Goal: Task Accomplishment & Management: Manage account settings

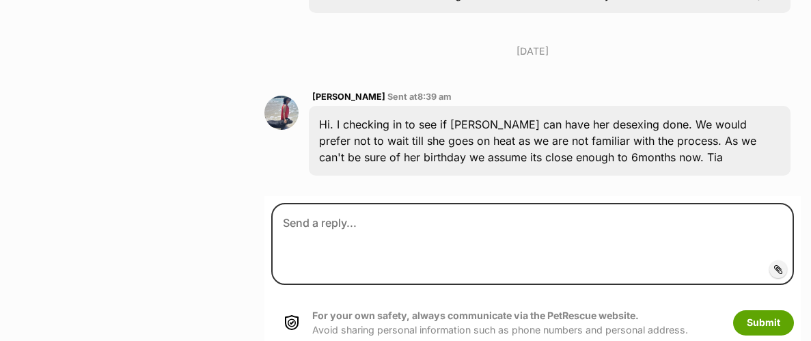
scroll to position [4106, 0]
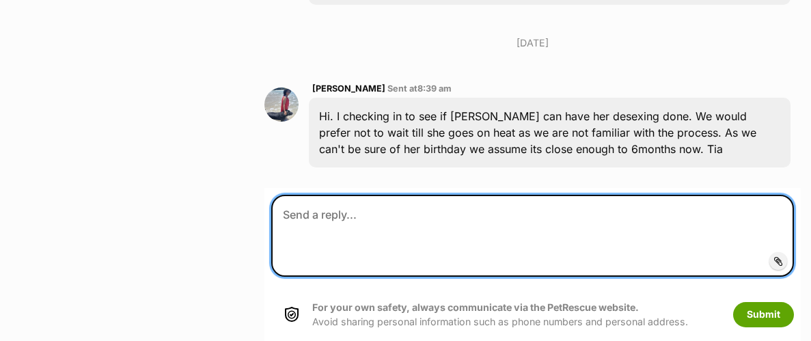
click at [542, 216] on textarea at bounding box center [532, 236] width 523 height 82
click at [374, 195] on textarea at bounding box center [532, 236] width 523 height 82
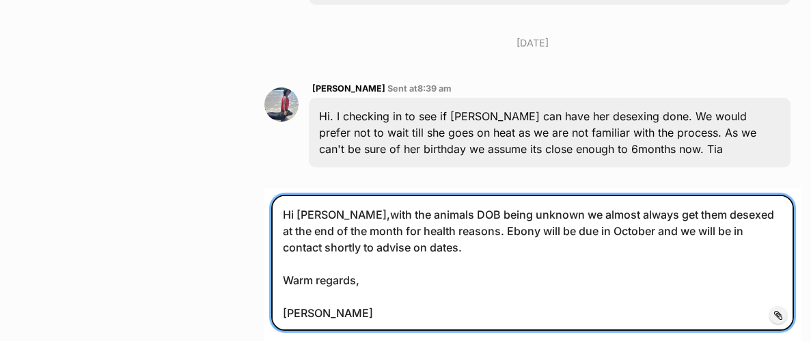
click at [385, 230] on textarea "Hi Francine,with the animals DOB being unknown we almost always get them desexe…" at bounding box center [532, 263] width 523 height 137
click at [437, 225] on textarea "Hi Francine,with the animals DOB being unknown we almost always get them desexe…" at bounding box center [532, 263] width 523 height 137
type textarea "Hi Francine,with the animals DOB being unknown we almost always get them desexe…"
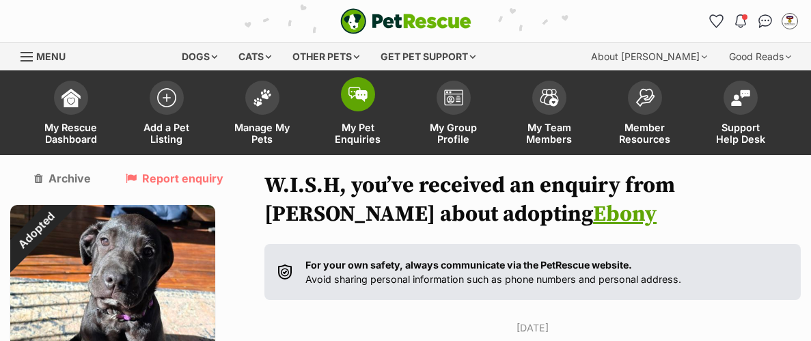
click at [364, 108] on span at bounding box center [358, 94] width 34 height 34
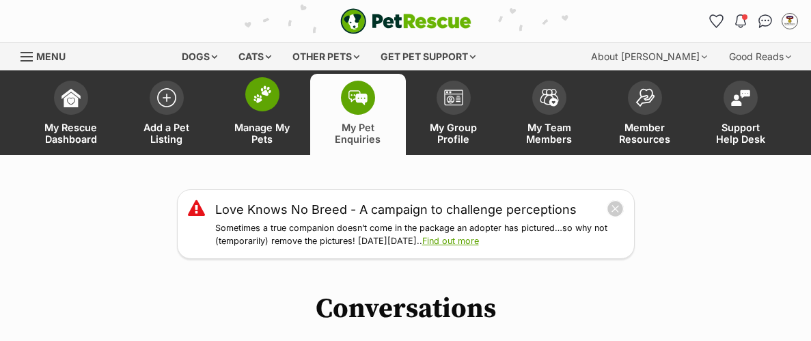
click at [269, 122] on span "Manage My Pets" at bounding box center [262, 133] width 61 height 23
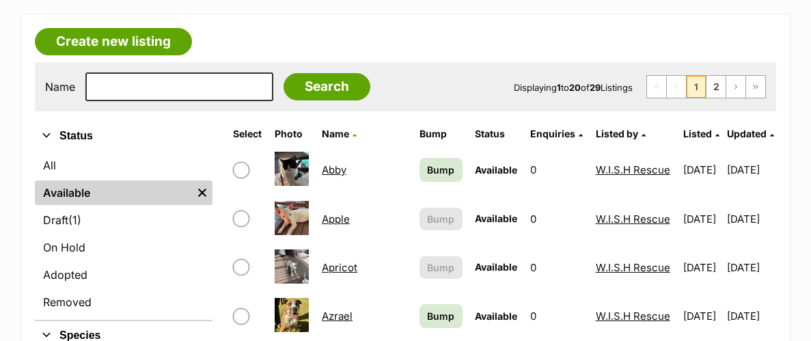
scroll to position [348, 0]
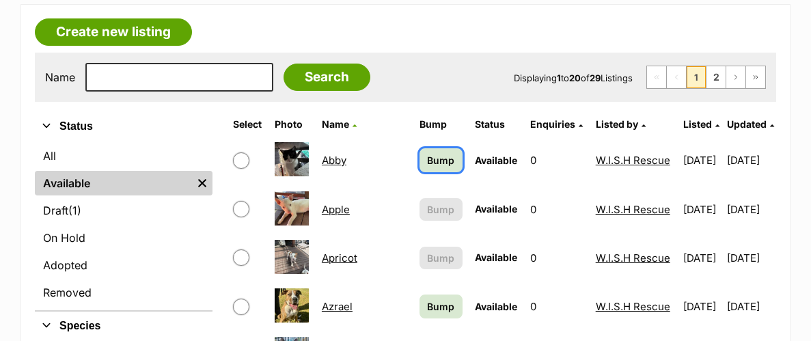
click at [427, 161] on span "Bump" at bounding box center [440, 160] width 27 height 14
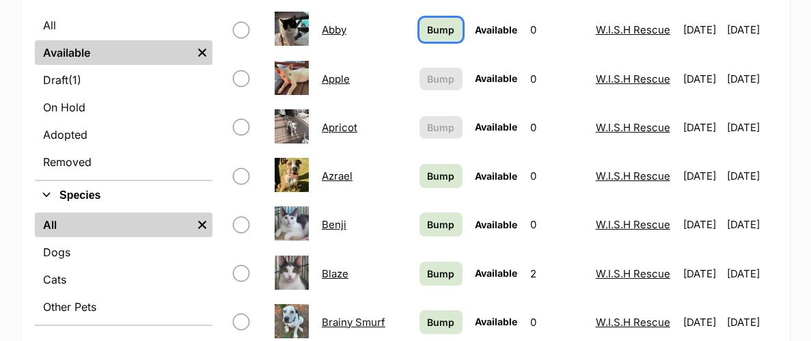
scroll to position [490, 0]
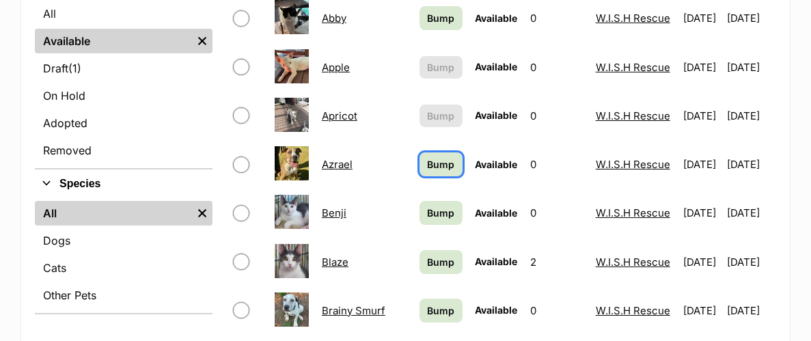
click at [427, 161] on span "Bump" at bounding box center [440, 164] width 27 height 14
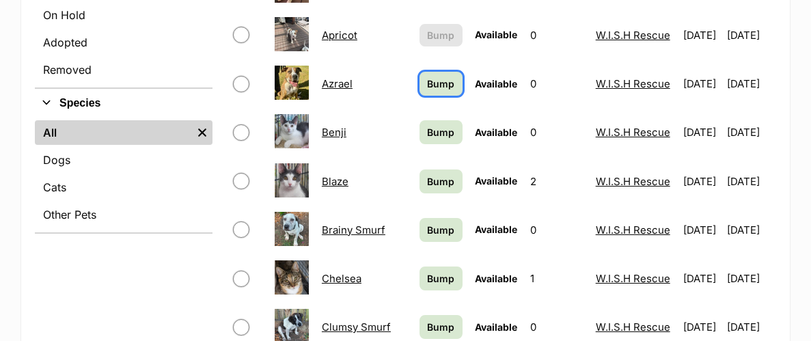
scroll to position [573, 0]
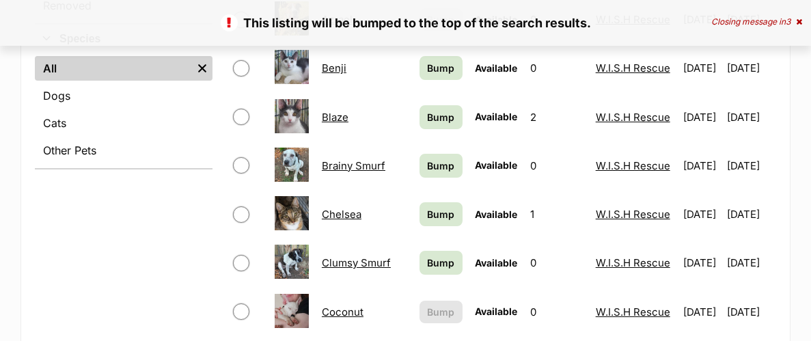
scroll to position [636, 0]
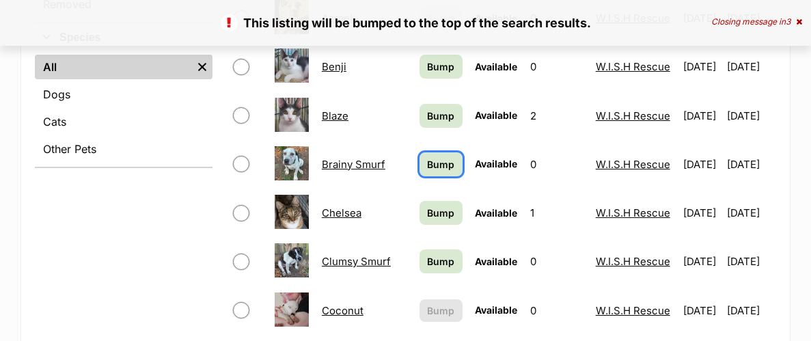
click at [427, 165] on span "Bump" at bounding box center [440, 164] width 27 height 14
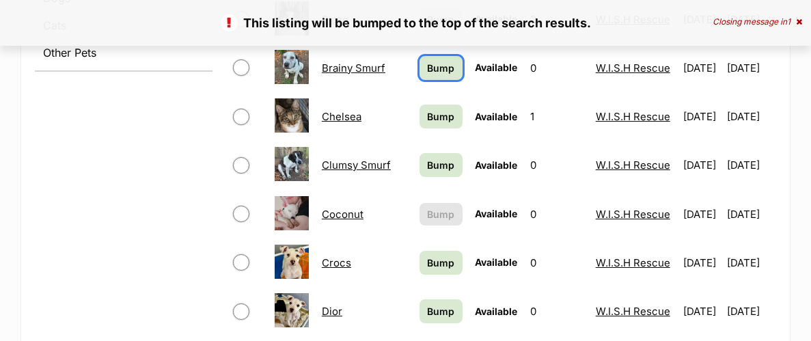
scroll to position [747, 0]
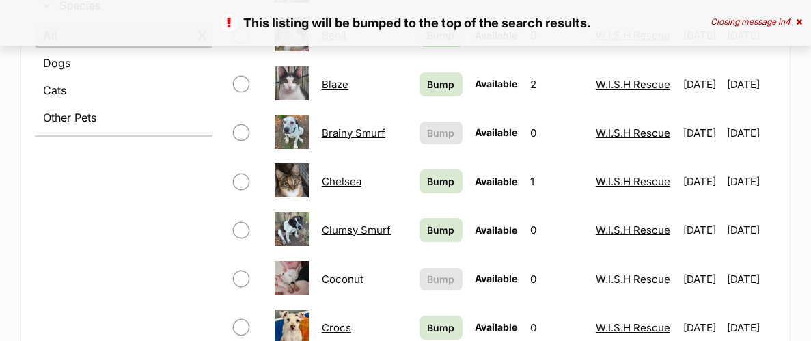
scroll to position [670, 0]
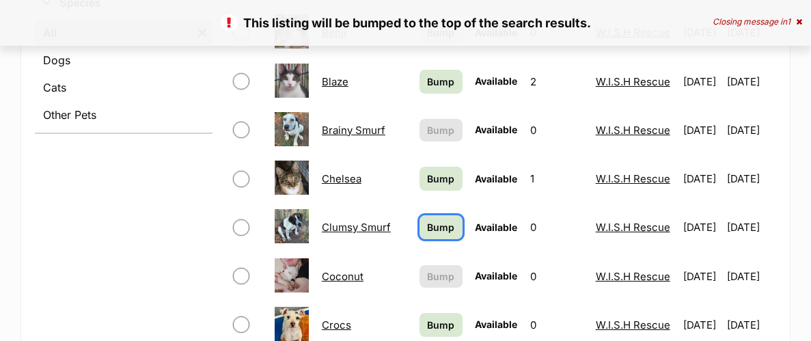
click at [427, 233] on span "Bump" at bounding box center [440, 227] width 27 height 14
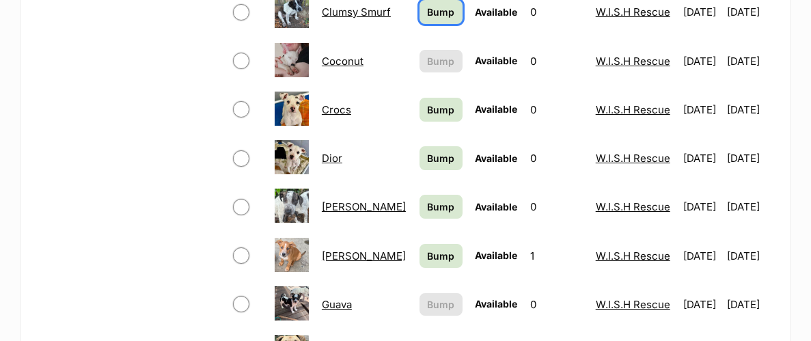
scroll to position [888, 0]
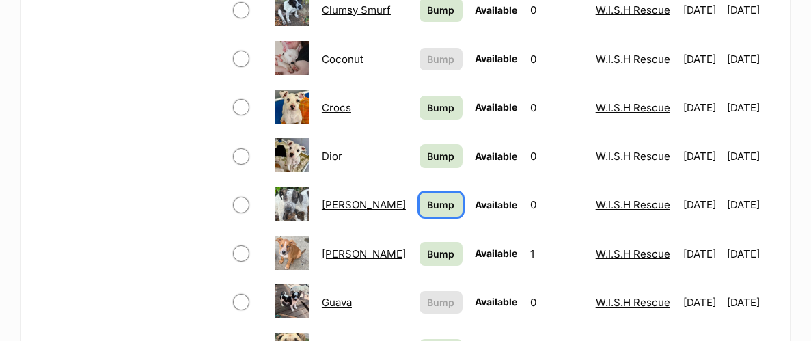
click at [427, 212] on span "Bump" at bounding box center [440, 204] width 27 height 14
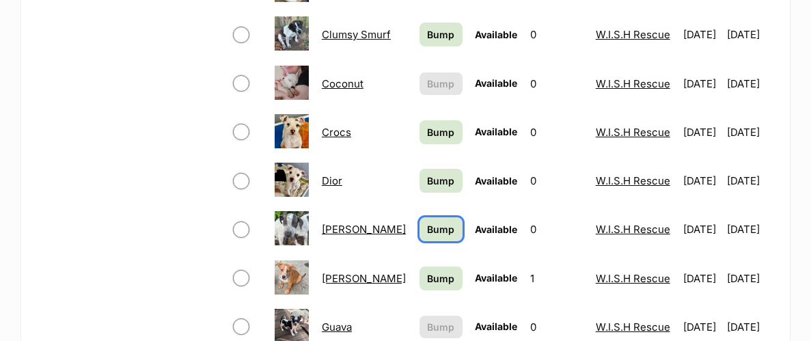
scroll to position [845, 0]
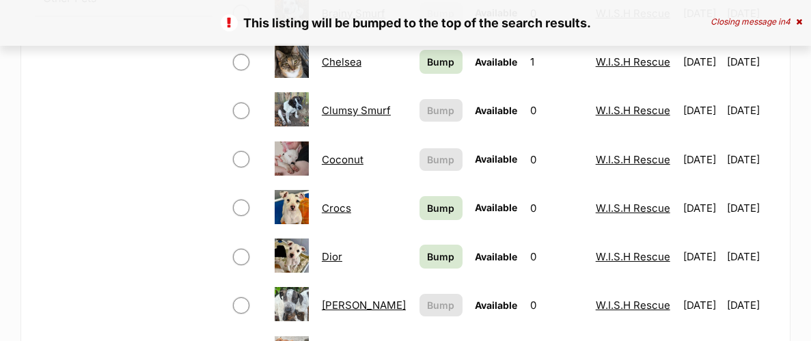
scroll to position [782, 0]
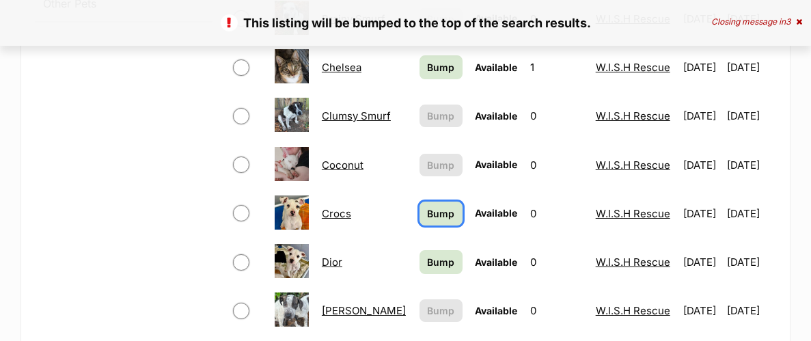
click at [420, 207] on link "Bump" at bounding box center [441, 214] width 43 height 24
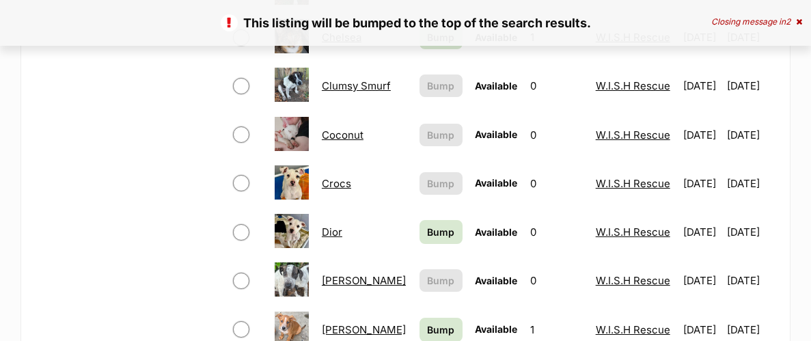
scroll to position [812, 0]
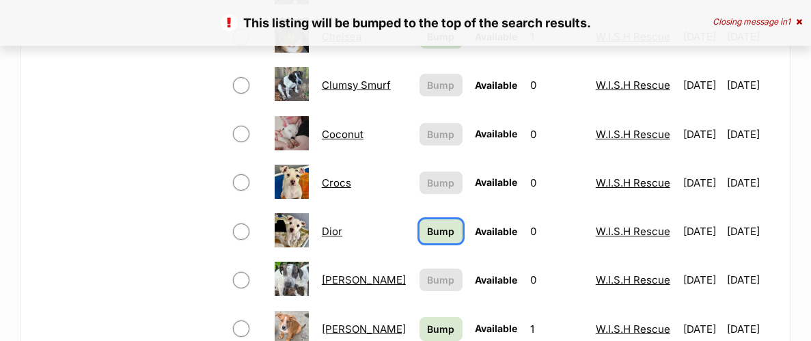
click at [427, 238] on span "Bump" at bounding box center [440, 231] width 27 height 14
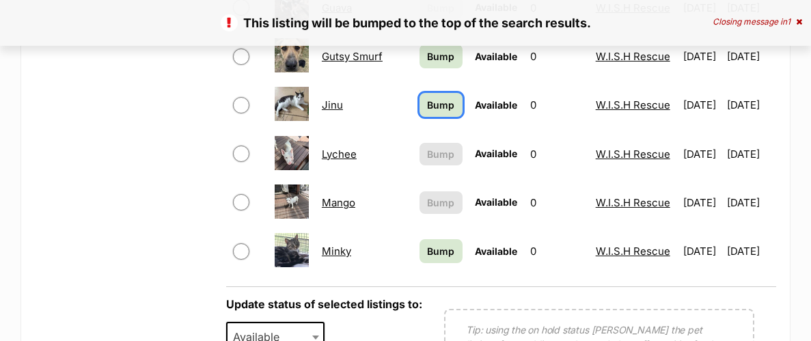
click at [427, 112] on span "Bump" at bounding box center [440, 105] width 27 height 14
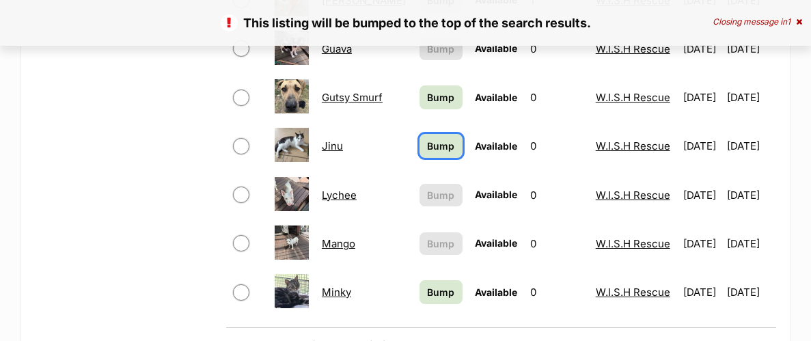
scroll to position [1138, 0]
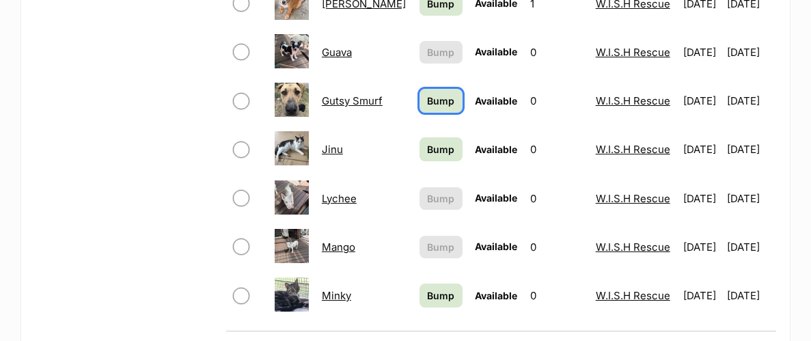
click at [425, 113] on link "Bump" at bounding box center [441, 101] width 43 height 24
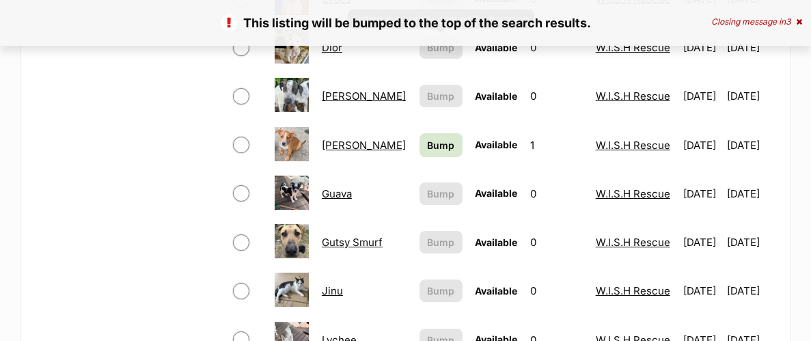
scroll to position [1009, 0]
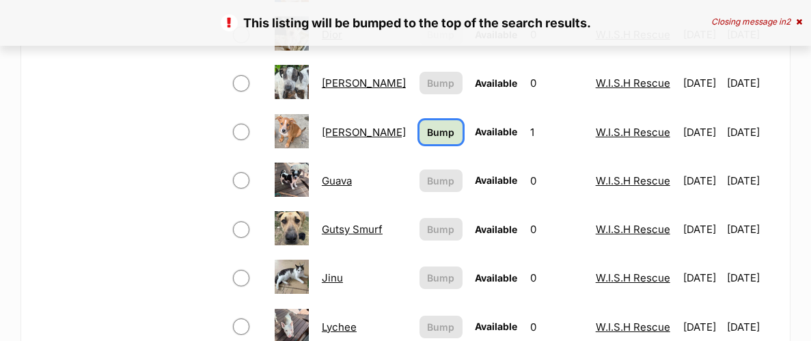
click at [427, 133] on span "Bump" at bounding box center [440, 132] width 27 height 14
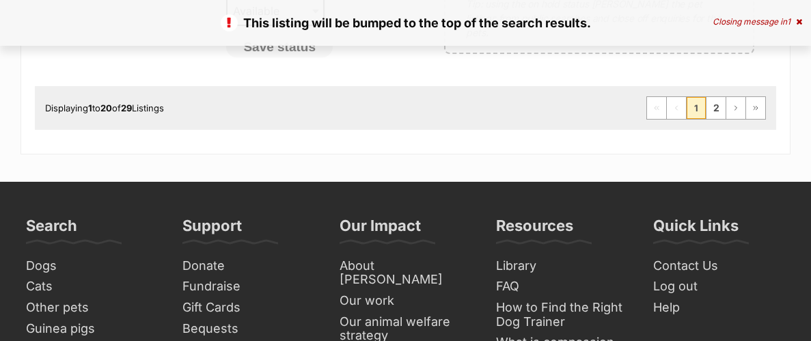
scroll to position [1509, 0]
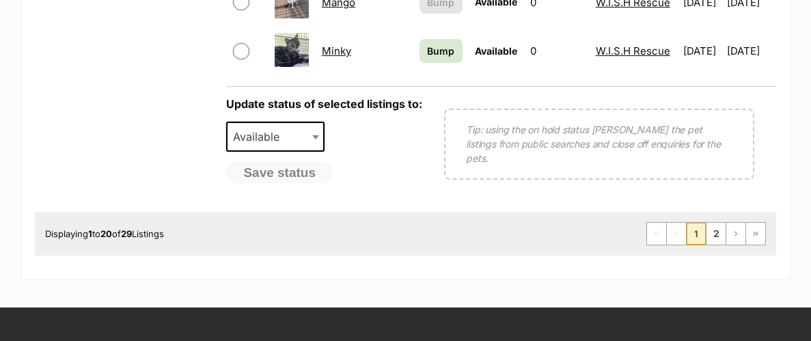
scroll to position [1381, 0]
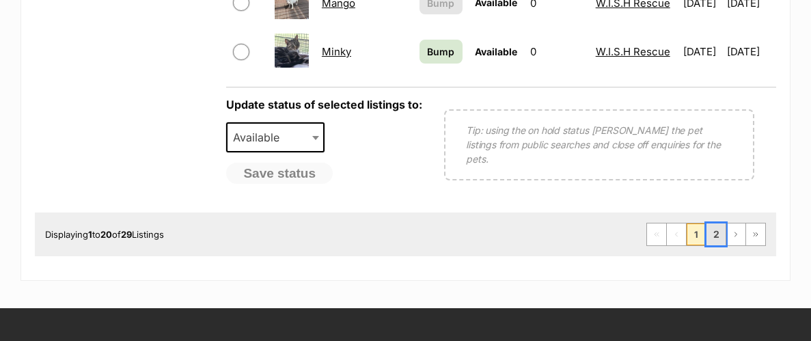
click at [715, 238] on link "2" at bounding box center [715, 234] width 19 height 22
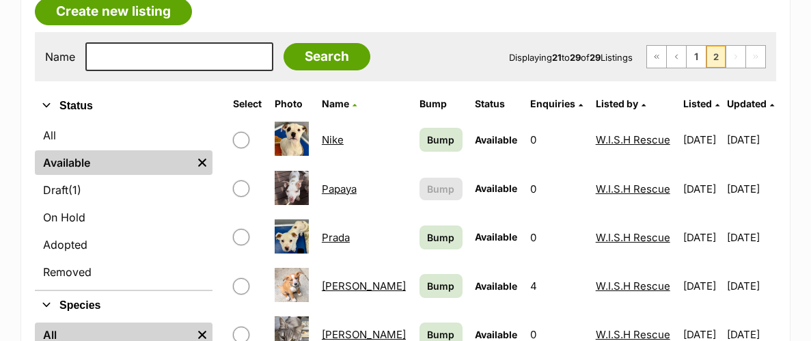
scroll to position [372, 0]
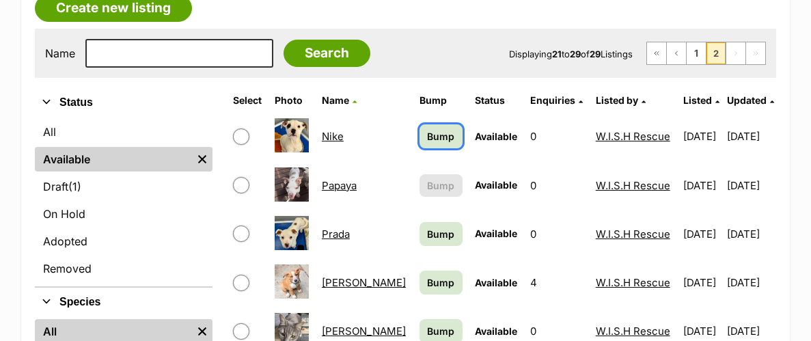
click at [427, 129] on span "Bump" at bounding box center [440, 136] width 27 height 14
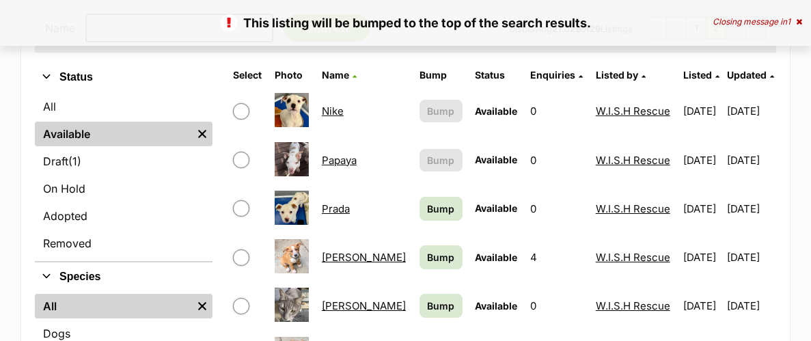
scroll to position [398, 0]
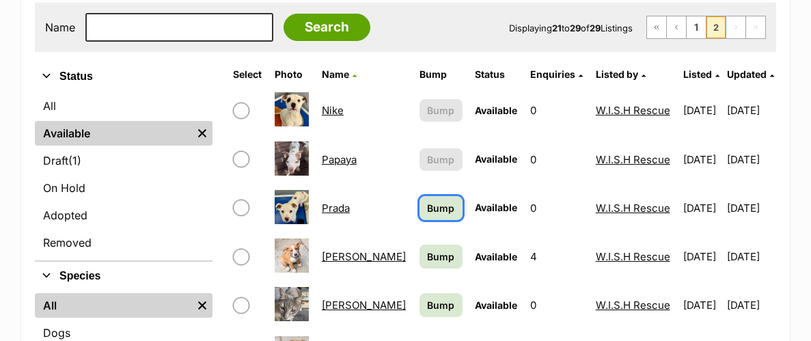
click at [427, 214] on span "Bump" at bounding box center [440, 208] width 27 height 14
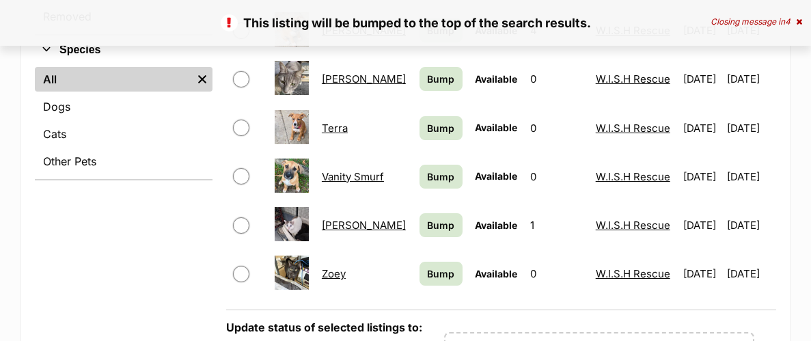
scroll to position [629, 0]
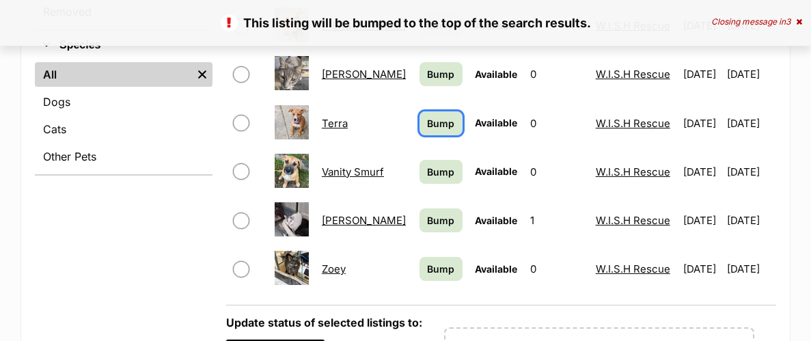
click at [420, 116] on link "Bump" at bounding box center [441, 123] width 43 height 24
click at [427, 72] on span "Bump" at bounding box center [440, 74] width 27 height 14
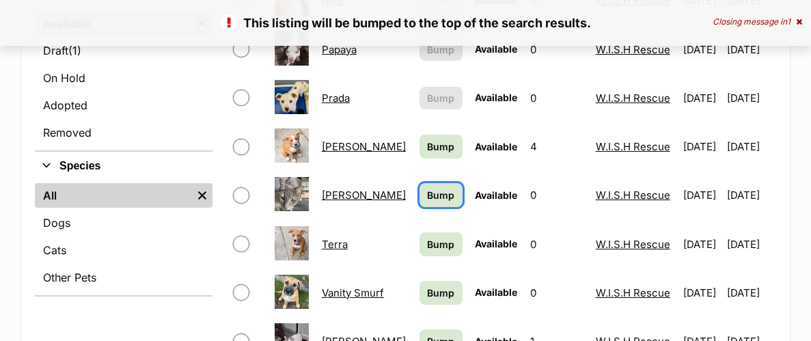
scroll to position [498, 0]
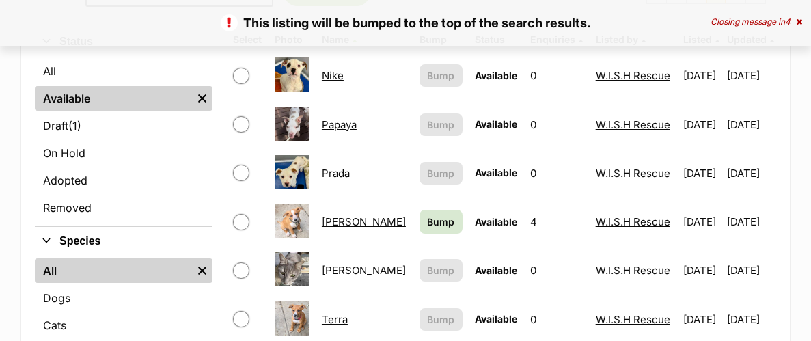
scroll to position [435, 0]
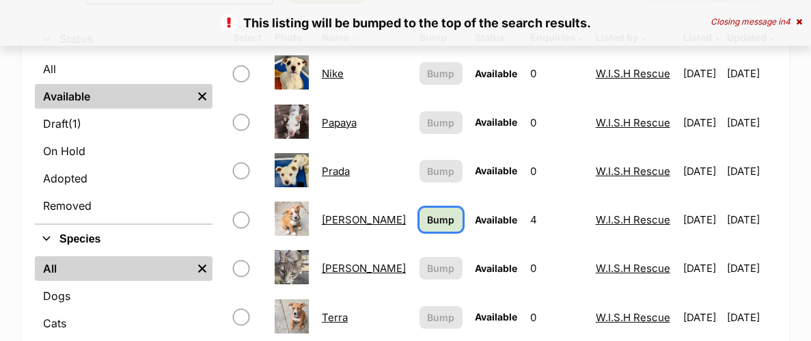
click at [427, 227] on span "Bump" at bounding box center [440, 219] width 27 height 14
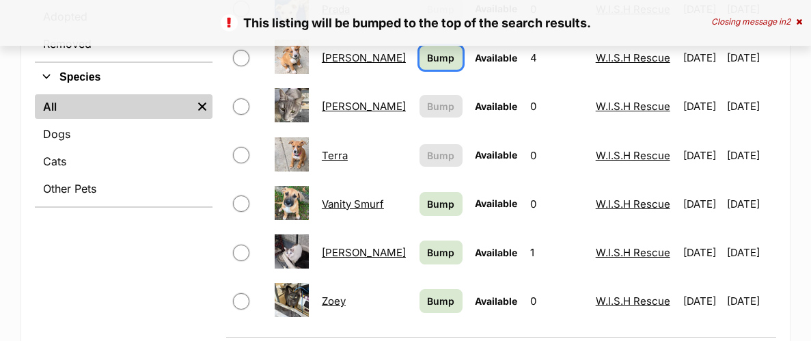
scroll to position [603, 0]
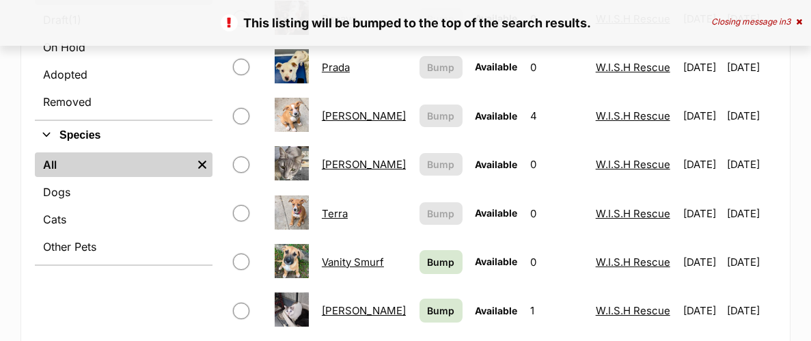
scroll to position [538, 0]
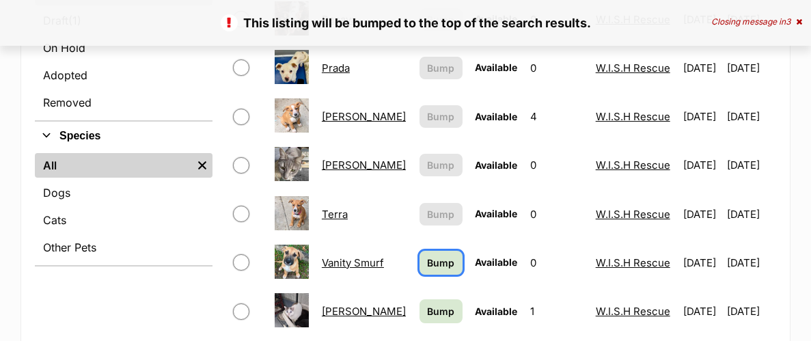
click at [427, 263] on span "Bump" at bounding box center [440, 263] width 27 height 14
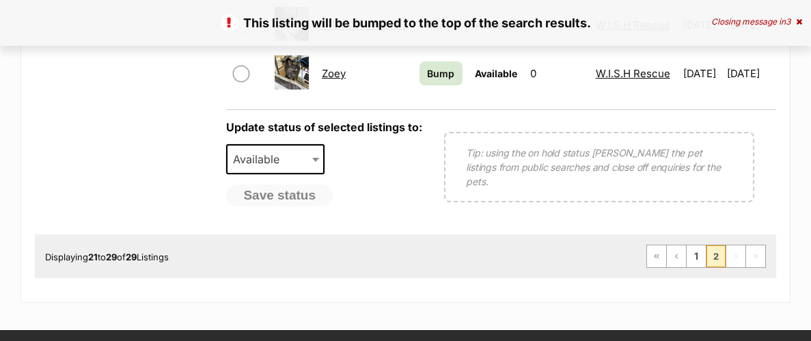
scroll to position [822, 0]
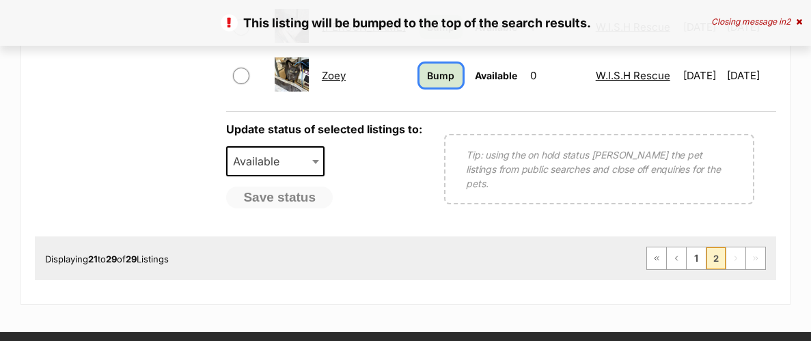
click at [427, 77] on span "Bump" at bounding box center [440, 75] width 27 height 14
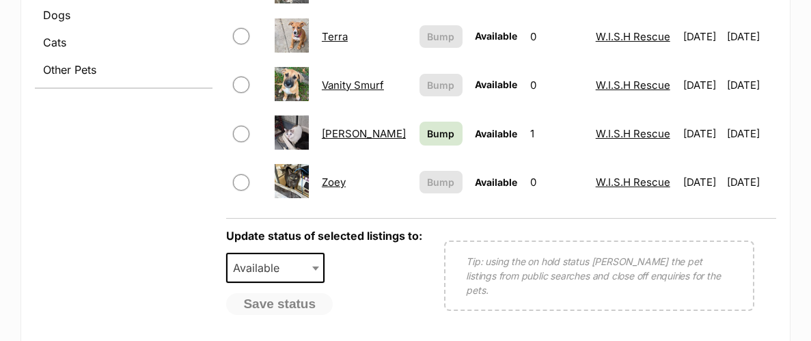
scroll to position [717, 0]
